Goal: Task Accomplishment & Management: Use online tool/utility

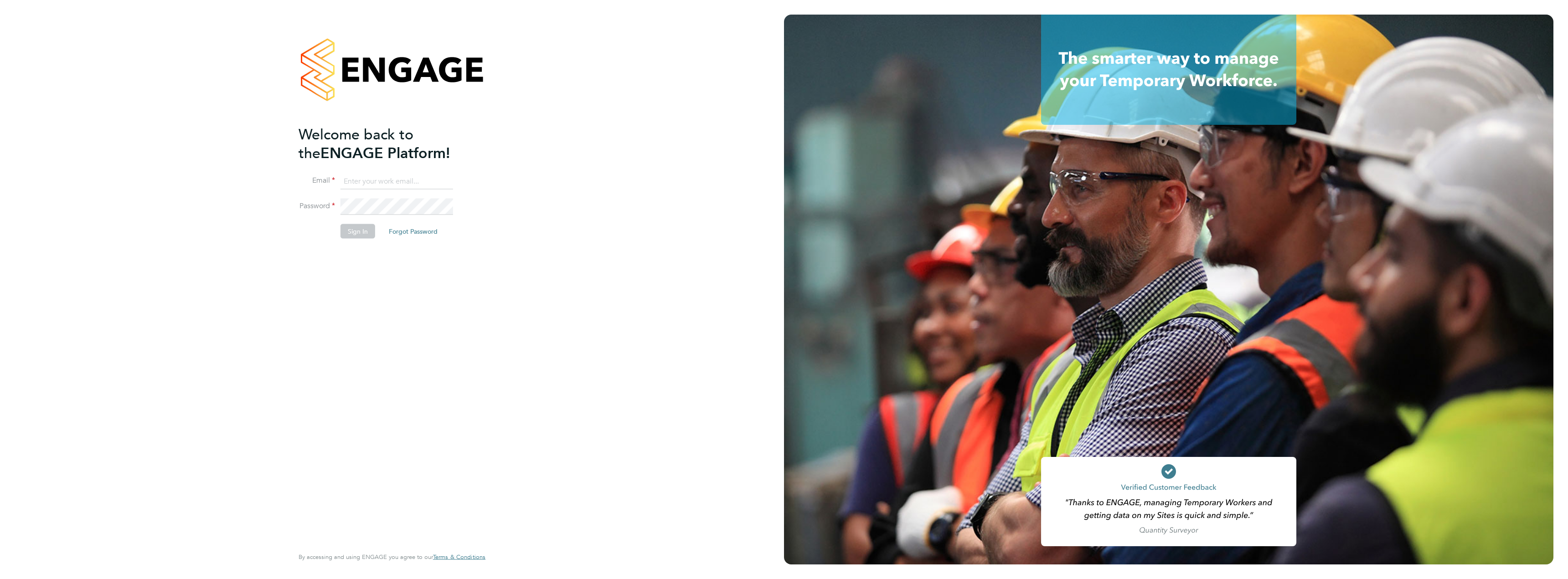
type input "maksymilian.grobelny@vistry.co.uk"
click at [350, 231] on button "Sign In" at bounding box center [357, 231] width 35 height 15
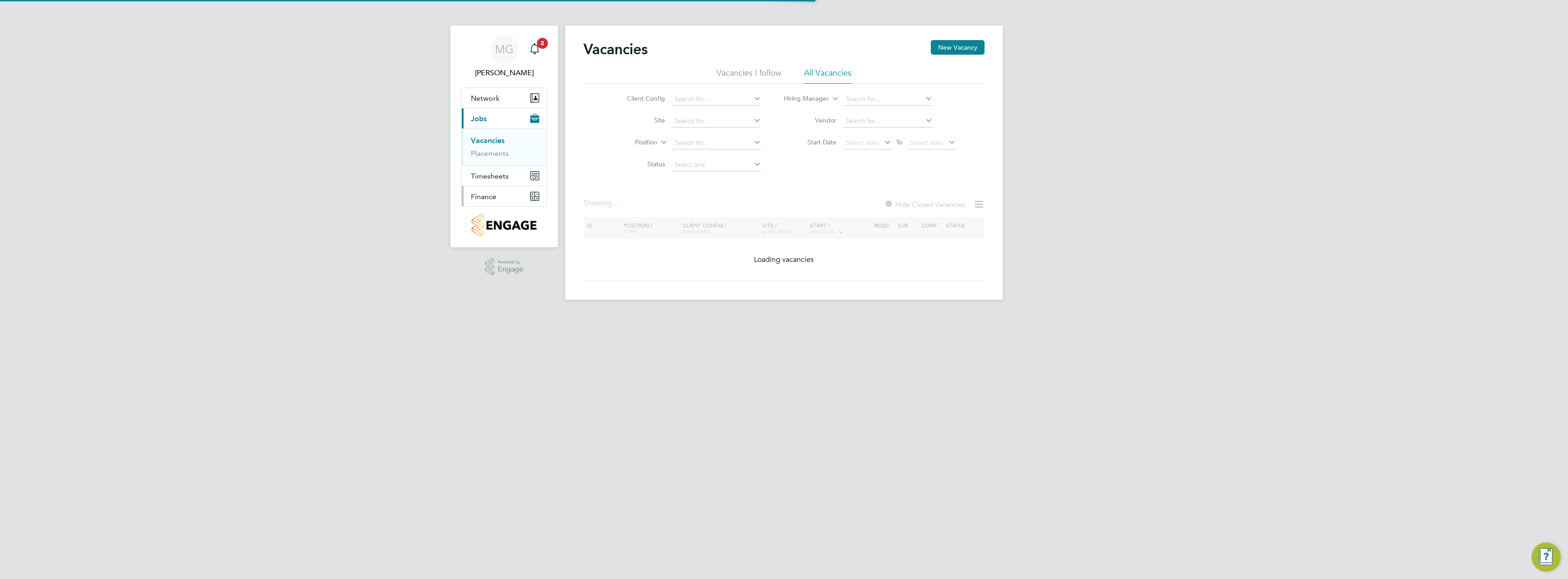
click at [489, 198] on span "Finance" at bounding box center [484, 196] width 26 height 9
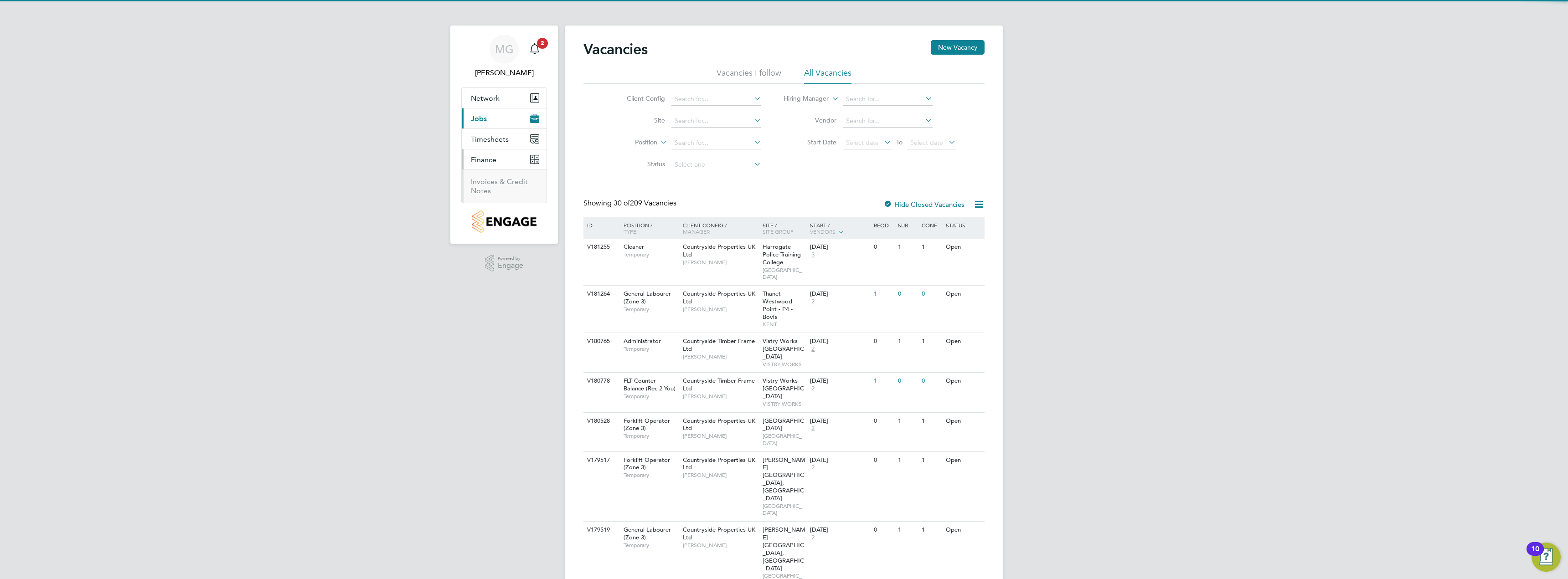
click at [501, 189] on li "Invoices & Credit Notes" at bounding box center [505, 186] width 68 height 18
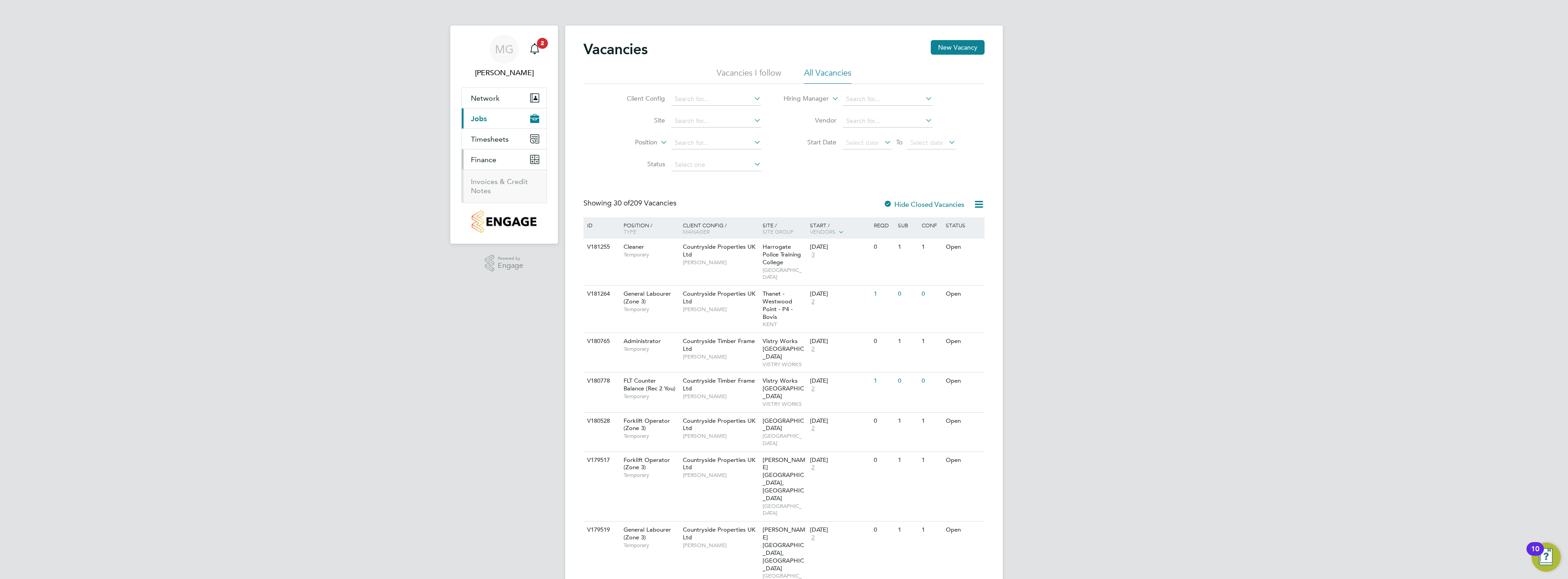
click at [505, 177] on ul "Invoices & Credit Notes" at bounding box center [504, 186] width 85 height 33
click at [504, 181] on link "Invoices & Credit Notes" at bounding box center [500, 185] width 57 height 18
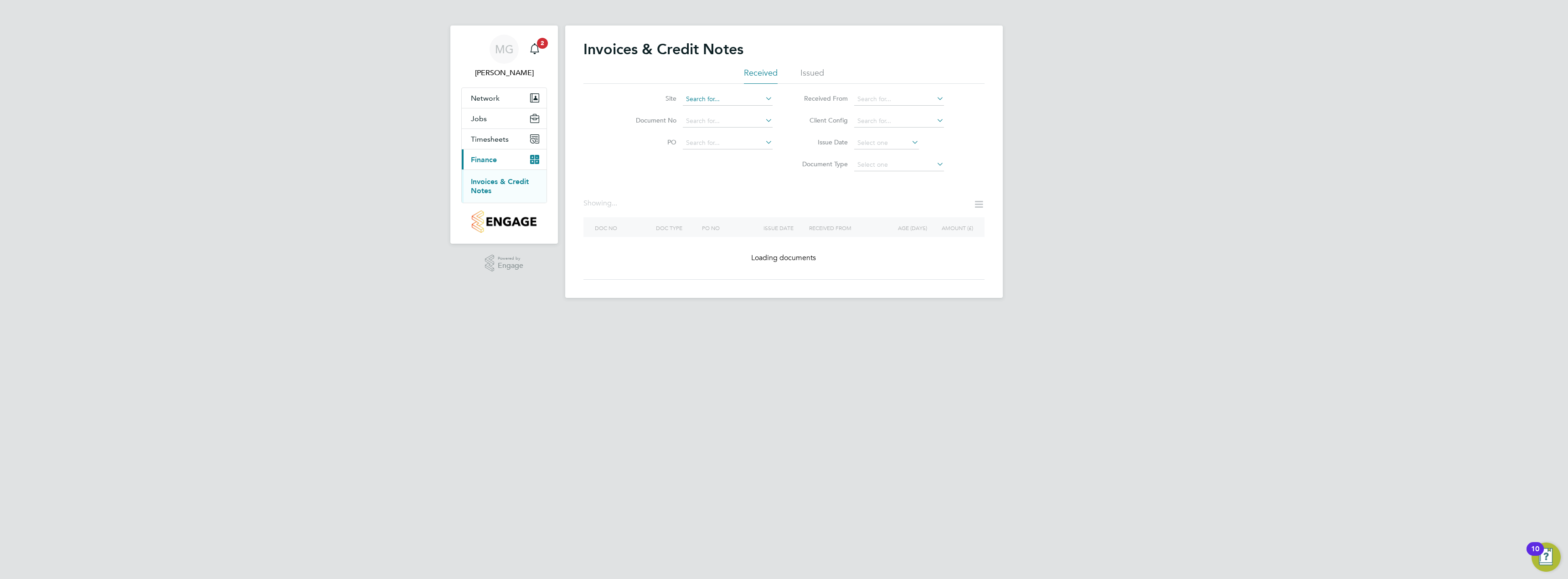
click at [732, 102] on input at bounding box center [728, 99] width 90 height 13
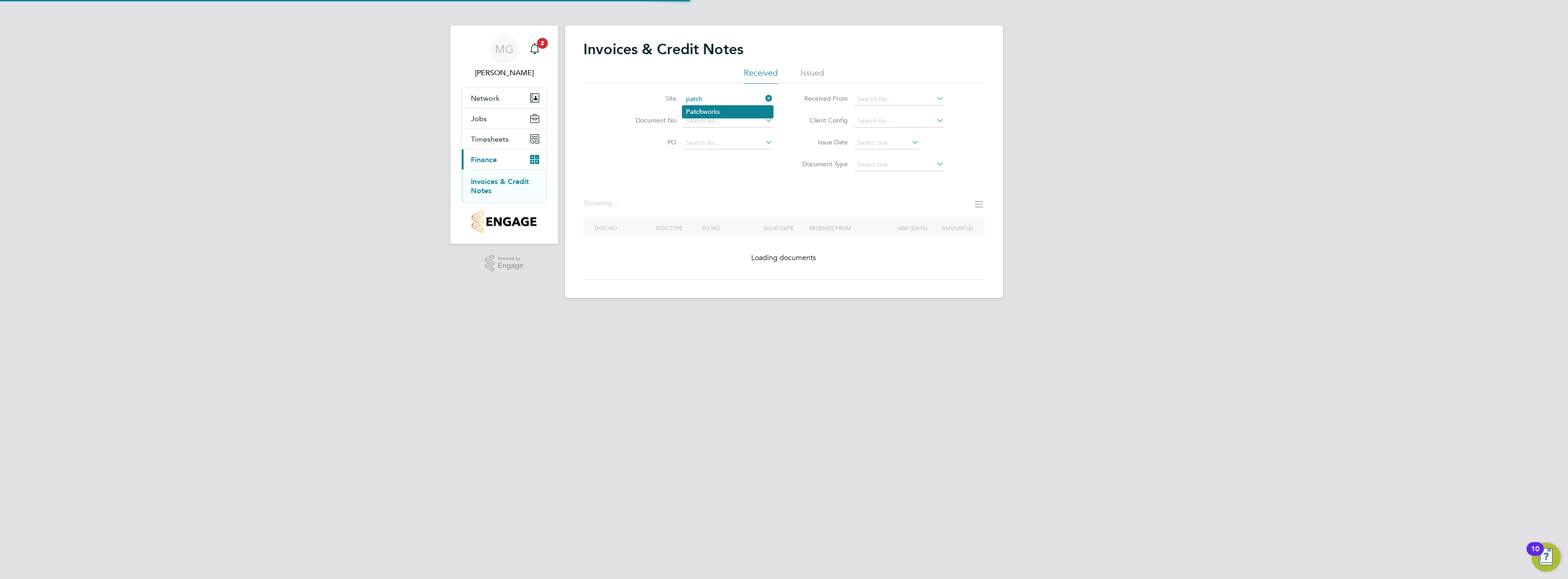
click at [729, 106] on li "Patch works" at bounding box center [727, 112] width 91 height 12
type input "Patchworks"
click at [886, 97] on input at bounding box center [899, 99] width 90 height 13
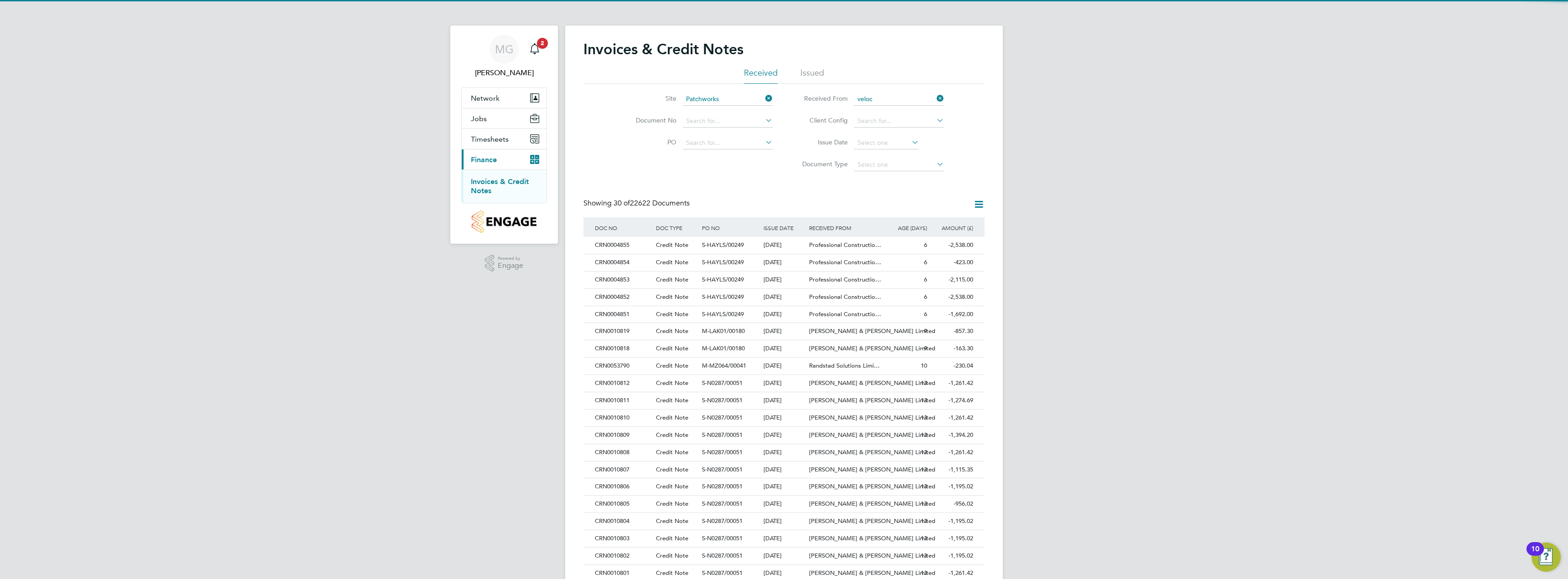
click at [891, 109] on li "Veloc ity Recruitment Limited" at bounding box center [900, 112] width 92 height 12
type input "Velocity Recruitment Limited"
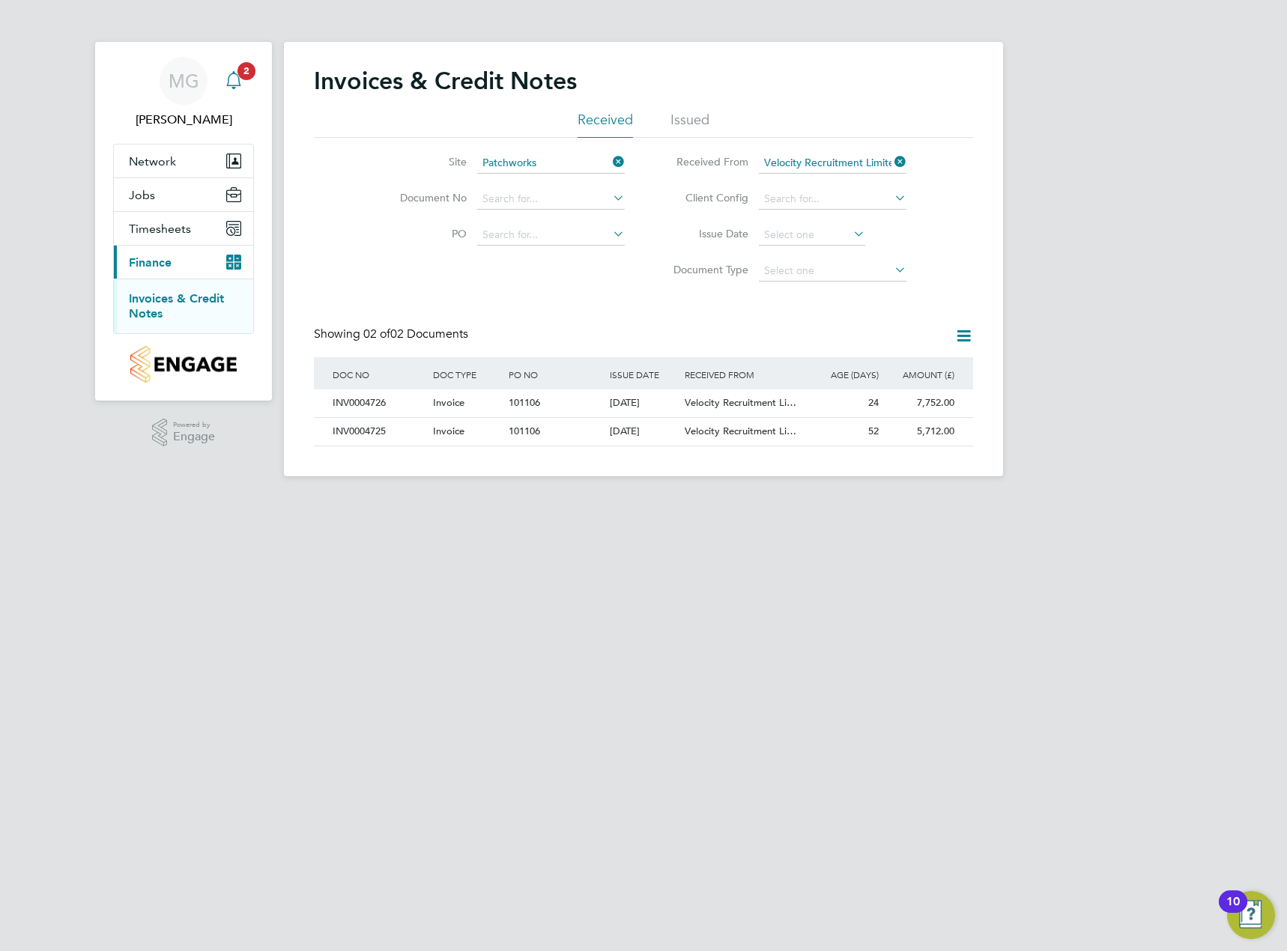
click at [242, 76] on span "2" at bounding box center [246, 71] width 18 height 18
